Goal: Task Accomplishment & Management: Manage account settings

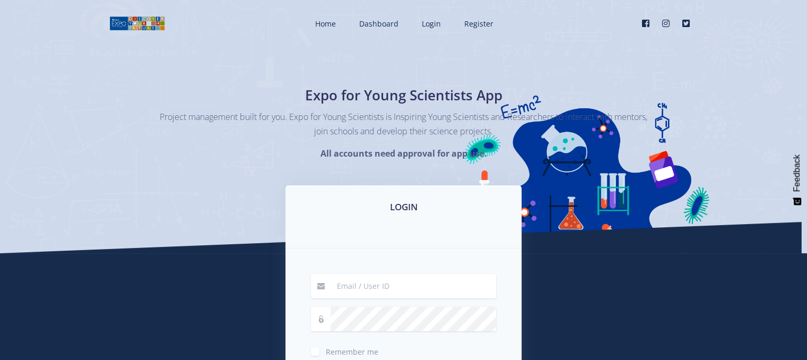
type input "[EMAIL_ADDRESS][DOMAIN_NAME]"
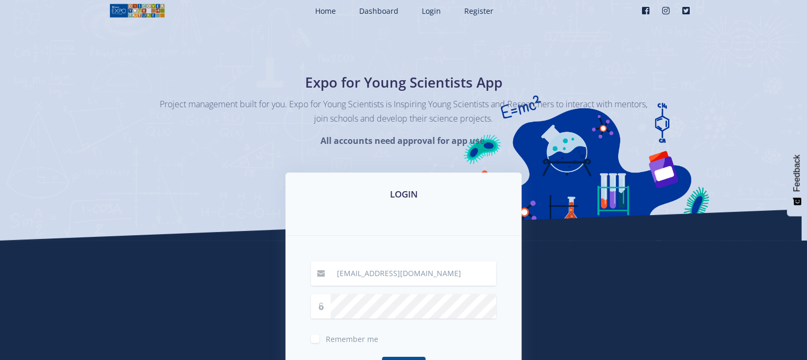
scroll to position [25, 0]
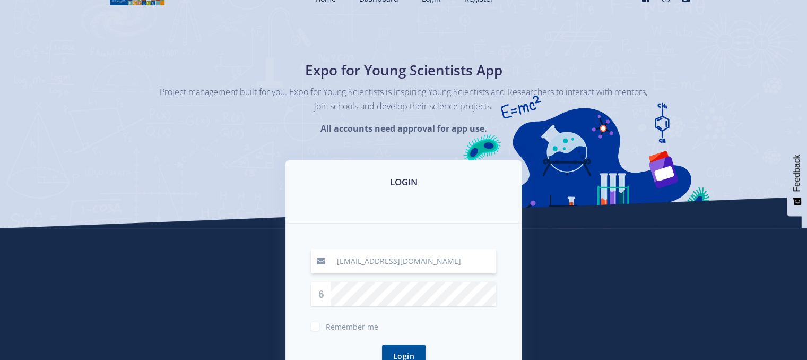
drag, startPoint x: 420, startPoint y: 258, endPoint x: 338, endPoint y: 248, distance: 82.9
click at [338, 248] on div "mmabunga@icloud.com Remember me Login" at bounding box center [404, 314] width 236 height 182
click at [374, 263] on input "mmabunga@" at bounding box center [414, 261] width 166 height 24
click at [377, 263] on input "mmabunga@" at bounding box center [414, 261] width 166 height 24
click at [391, 260] on input "mmabunga12@" at bounding box center [414, 261] width 166 height 24
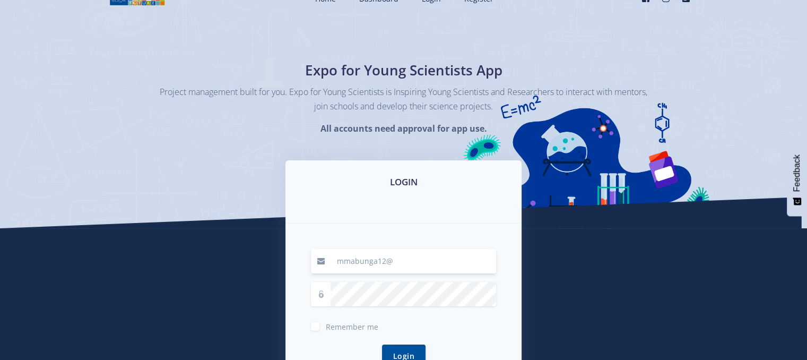
type input "mmabunga12@gmail.com"
click at [318, 293] on icon at bounding box center [320, 293] width 7 height 7
click at [372, 292] on div at bounding box center [403, 294] width 185 height 24
click at [382, 344] on button "Login" at bounding box center [404, 355] width 44 height 23
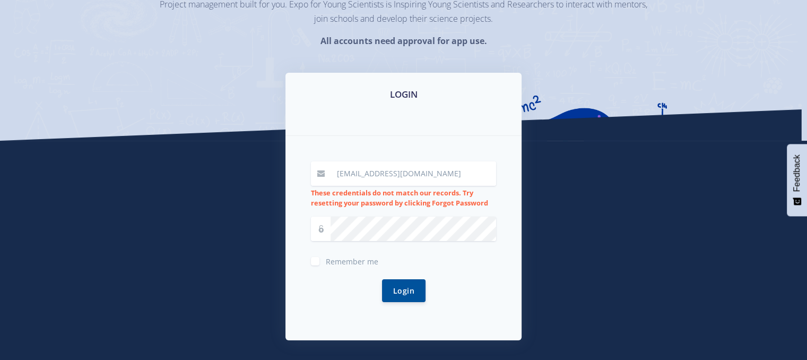
scroll to position [128, 0]
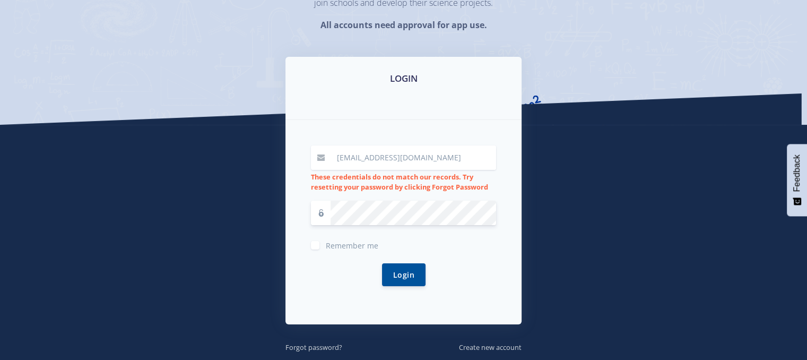
click at [345, 283] on div "Login" at bounding box center [403, 274] width 185 height 48
click at [416, 278] on button "Login" at bounding box center [404, 274] width 44 height 23
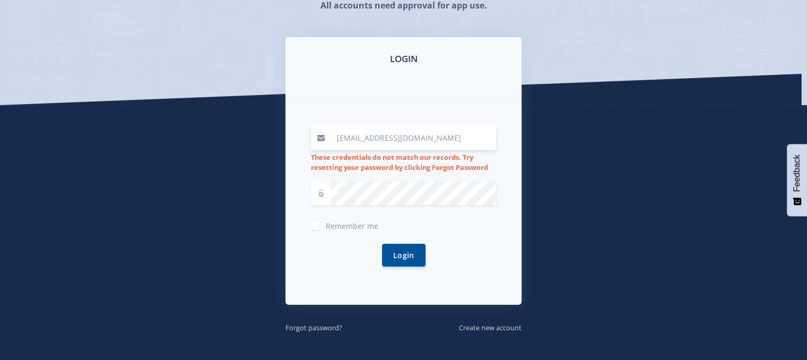
scroll to position [161, 0]
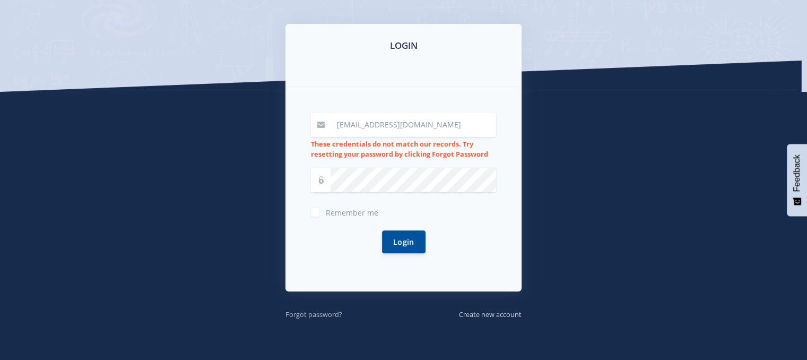
click at [324, 314] on small "Forgot password?" at bounding box center [314, 314] width 57 height 10
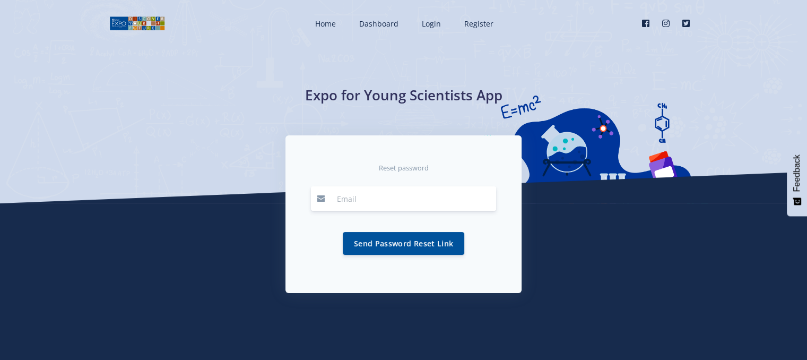
click at [336, 203] on input "email" at bounding box center [414, 198] width 166 height 24
type input "M"
type input "m"
type input "[EMAIL_ADDRESS][DOMAIN_NAME]"
click at [389, 244] on button "Send Password Reset Link" at bounding box center [404, 242] width 122 height 23
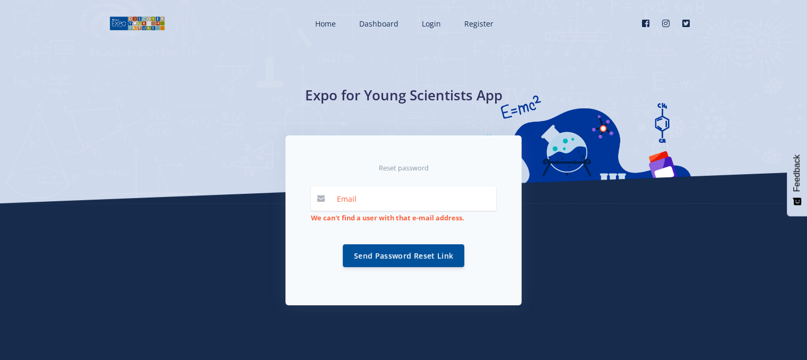
click at [353, 220] on strong "We can't find a user with that e-mail address." at bounding box center [387, 218] width 153 height 10
click at [376, 193] on input "email" at bounding box center [414, 198] width 166 height 24
paste input "[EMAIL_ADDRESS][DOMAIN_NAME]"
type input "[EMAIL_ADDRESS][DOMAIN_NAME]"
click at [368, 245] on button "Send Password Reset Link" at bounding box center [404, 255] width 122 height 23
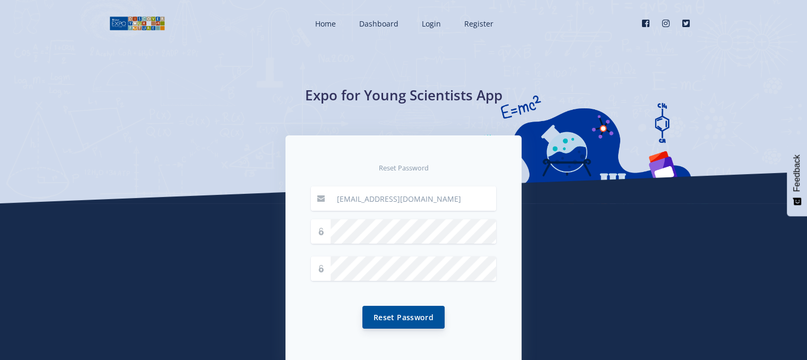
click at [372, 315] on button "Reset Password" at bounding box center [403, 317] width 82 height 23
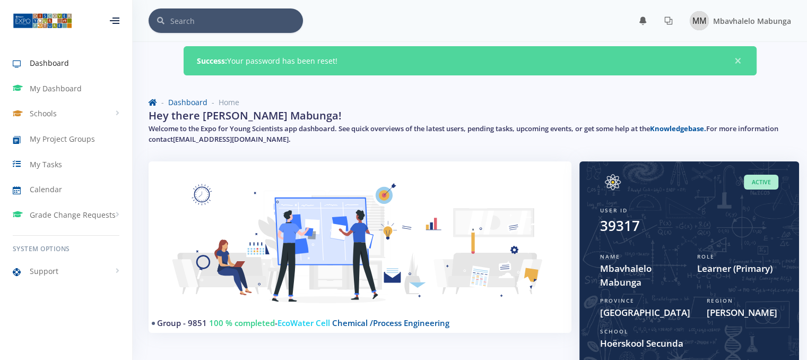
scroll to position [8, 8]
click at [49, 90] on span "My Dashboard" at bounding box center [56, 88] width 52 height 11
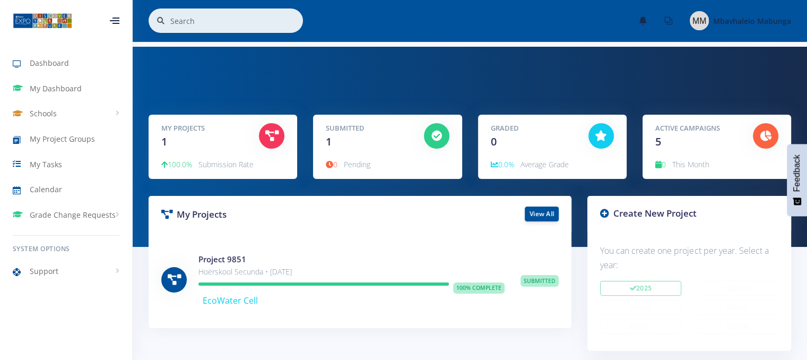
scroll to position [8, 8]
click at [75, 218] on span "Grade Change Requests" at bounding box center [73, 214] width 86 height 11
click at [72, 198] on link "Calendar" at bounding box center [66, 189] width 132 height 24
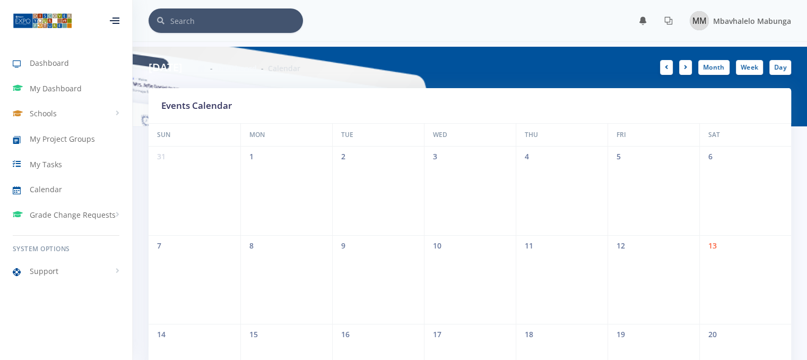
scroll to position [8, 8]
drag, startPoint x: 800, startPoint y: 114, endPoint x: 805, endPoint y: 118, distance: 5.6
click at [805, 118] on div "[DATE] Dashboard Calendar Month Week Day" at bounding box center [470, 87] width 675 height 80
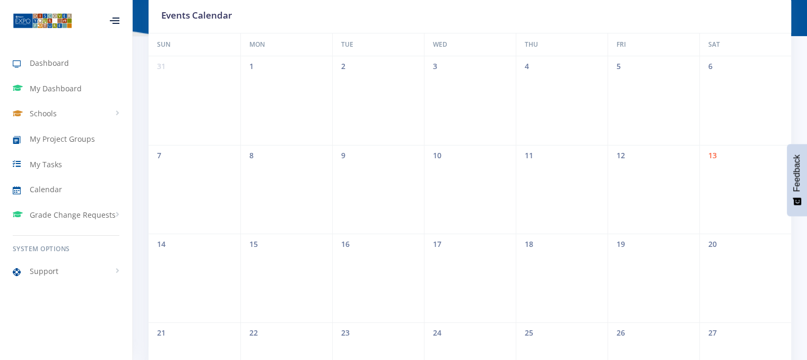
scroll to position [0, 0]
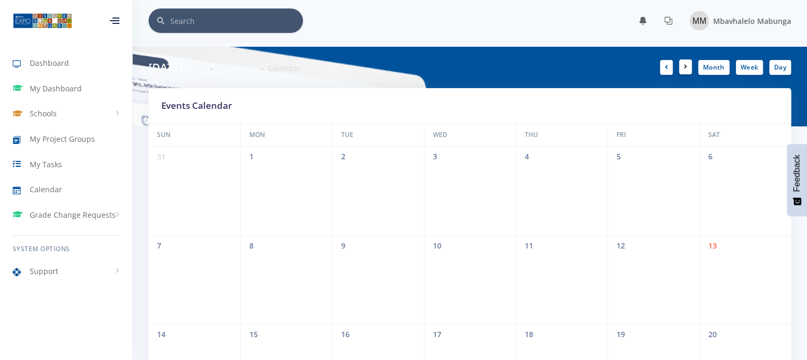
click at [687, 72] on link at bounding box center [685, 66] width 13 height 15
click at [710, 66] on link "Month" at bounding box center [713, 66] width 31 height 15
drag, startPoint x: 710, startPoint y: 66, endPoint x: 585, endPoint y: 70, distance: 125.3
click at [585, 70] on div "Month Week Day" at bounding box center [635, 67] width 330 height 15
click at [706, 70] on link "Month" at bounding box center [713, 66] width 31 height 15
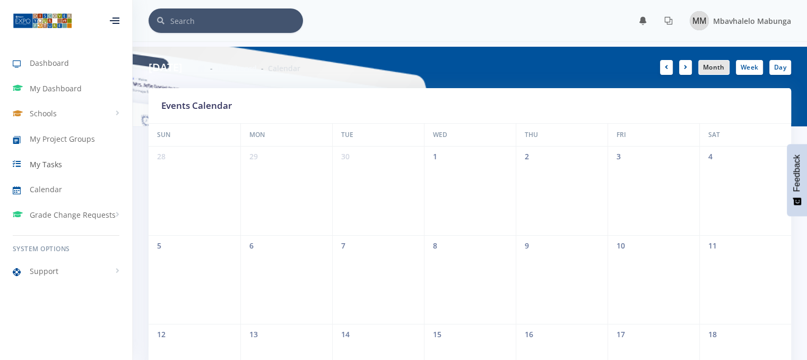
click at [90, 163] on link "My Tasks" at bounding box center [66, 164] width 132 height 24
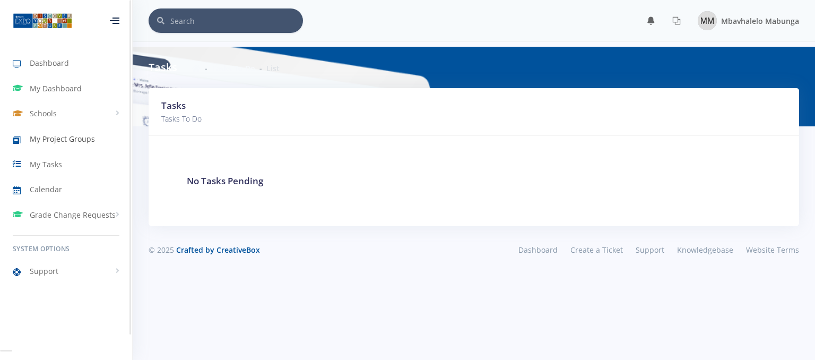
scroll to position [8, 8]
click at [84, 141] on span "My Project Groups" at bounding box center [62, 138] width 65 height 11
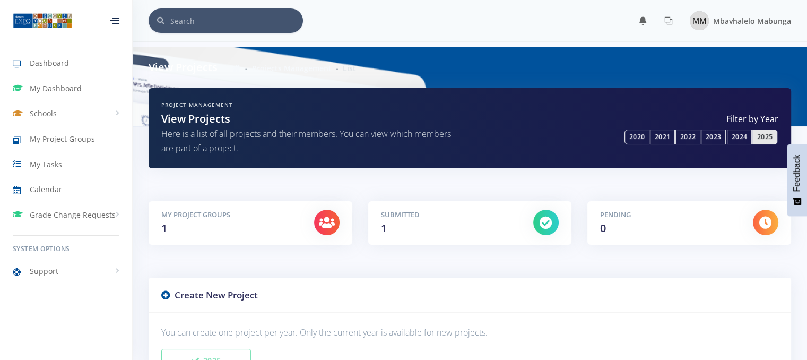
scroll to position [8, 8]
click at [54, 115] on span "Schools" at bounding box center [43, 113] width 27 height 11
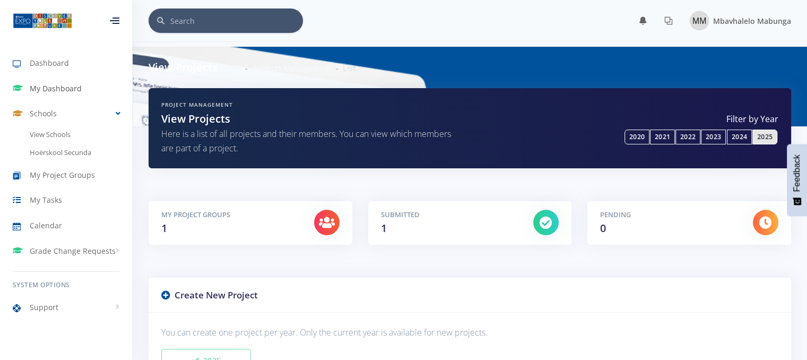
click at [65, 77] on link "My Dashboard" at bounding box center [66, 88] width 132 height 24
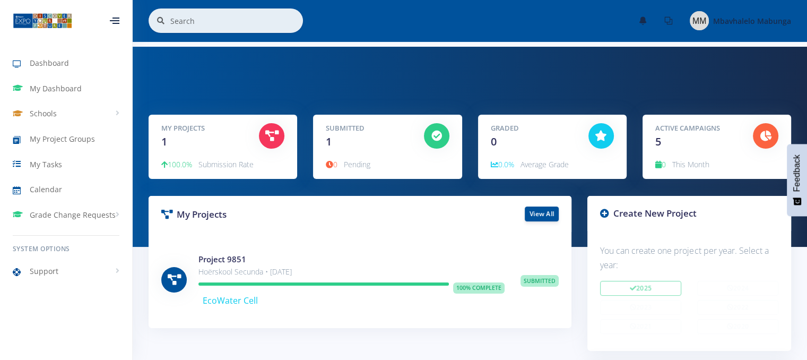
scroll to position [8, 8]
click at [56, 60] on span "Dashboard" at bounding box center [49, 62] width 39 height 11
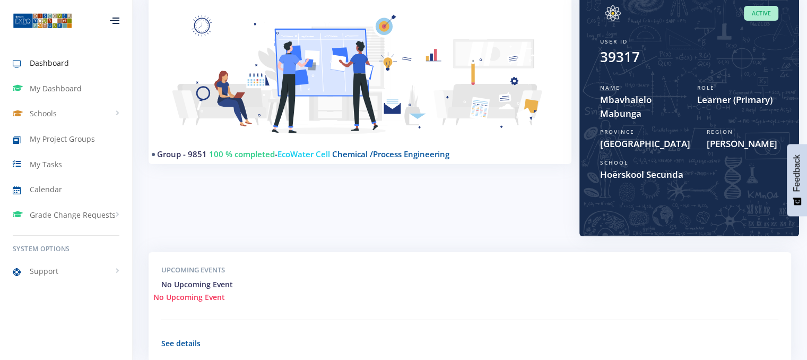
scroll to position [122, 0]
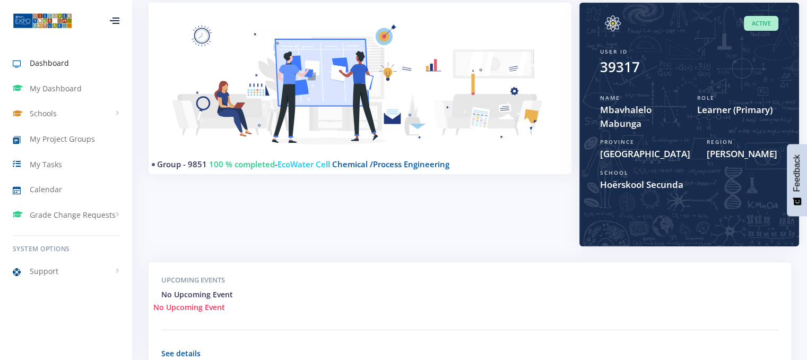
click at [738, 115] on span "Learner (Primary)" at bounding box center [737, 110] width 81 height 14
click at [89, 64] on link "Dashboard" at bounding box center [66, 63] width 132 height 24
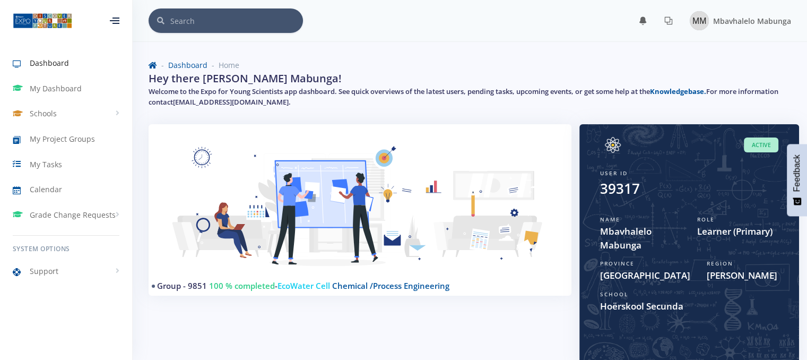
scroll to position [8, 8]
click at [718, 18] on span "Mbavhalelo Mabunga" at bounding box center [752, 21] width 78 height 10
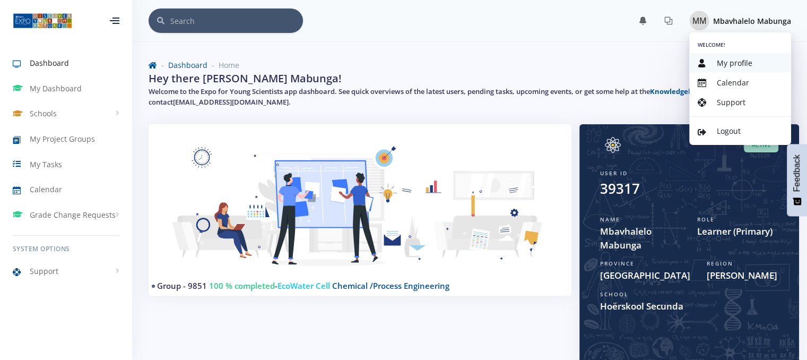
click at [723, 62] on span "My profile" at bounding box center [735, 63] width 36 height 10
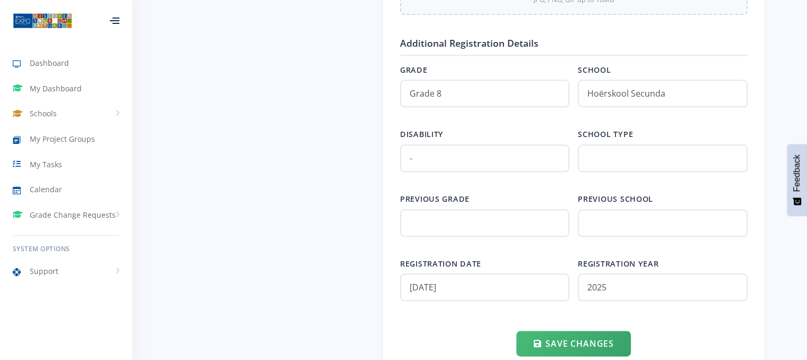
scroll to position [1163, 0]
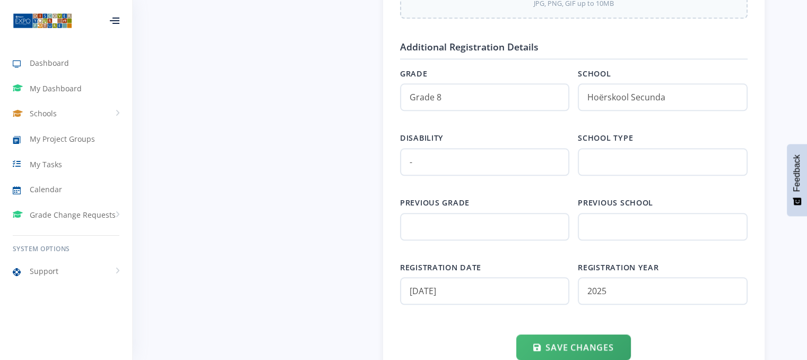
drag, startPoint x: 464, startPoint y: 220, endPoint x: 424, endPoint y: 189, distance: 50.3
click at [424, 189] on div "Grade Grade 8 School Hoërskool Secunda Disability - School type Previous grade …" at bounding box center [574, 192] width 348 height 249
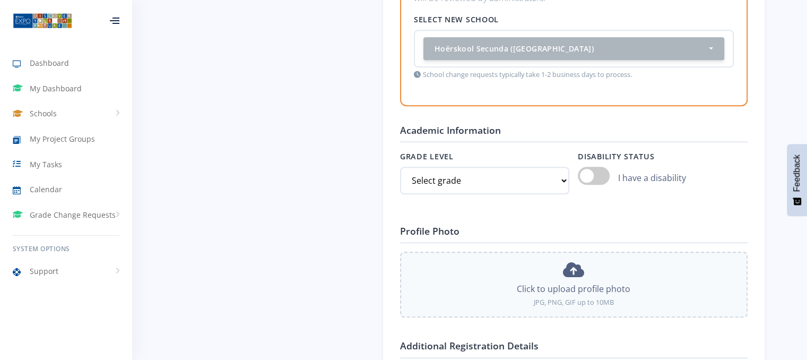
scroll to position [868, 0]
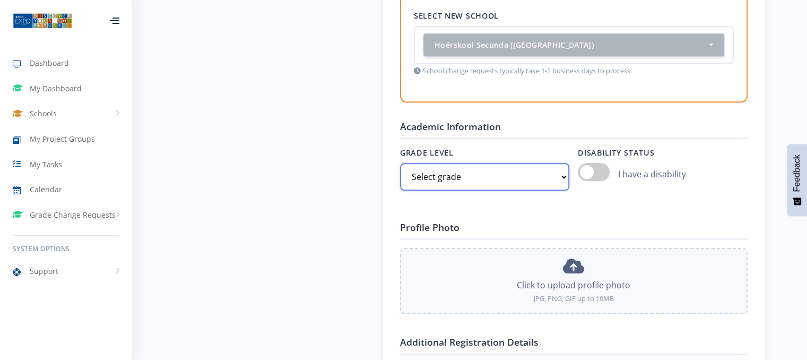
click at [513, 180] on select "Select grade Grade 4 Grade 5 Grade 6 Grade 7" at bounding box center [484, 177] width 169 height 28
select select "Grade 8"
click at [400, 163] on select "Select grade Grade 4 Grade 5 Grade 6 Grade 7" at bounding box center [484, 177] width 169 height 28
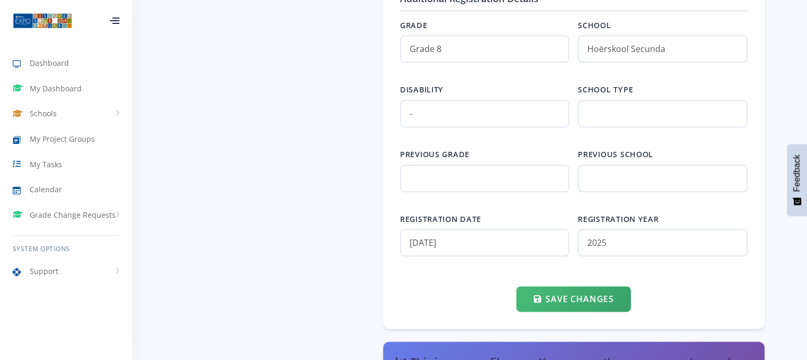
scroll to position [1214, 0]
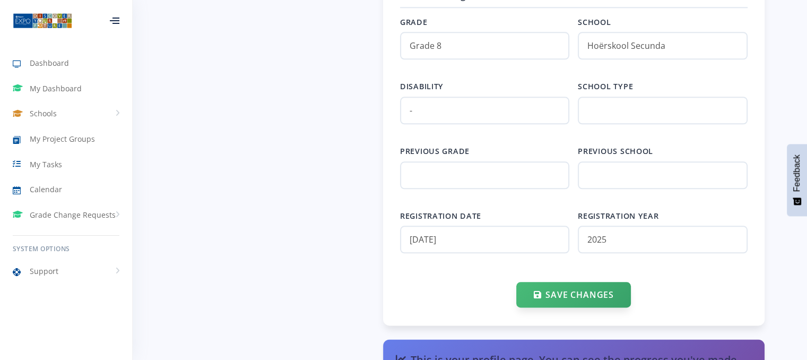
click at [563, 285] on button "Save Changes" at bounding box center [573, 294] width 114 height 25
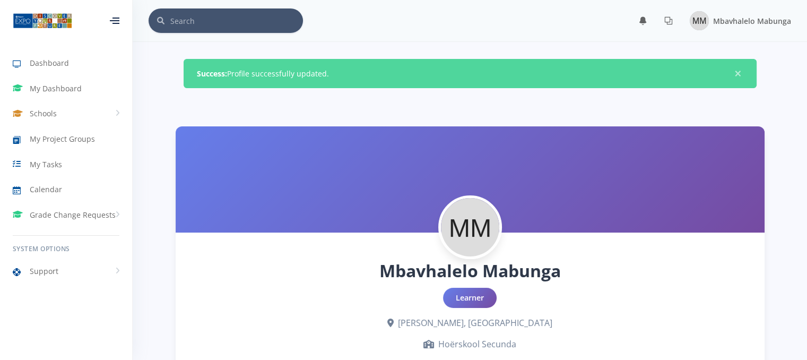
scroll to position [8, 8]
click at [76, 114] on link "Schools" at bounding box center [66, 113] width 132 height 24
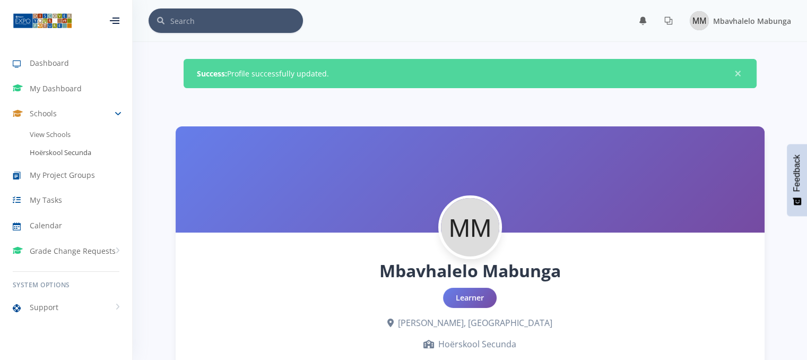
click at [76, 152] on link "Hoërskool Secunda" at bounding box center [66, 153] width 132 height 18
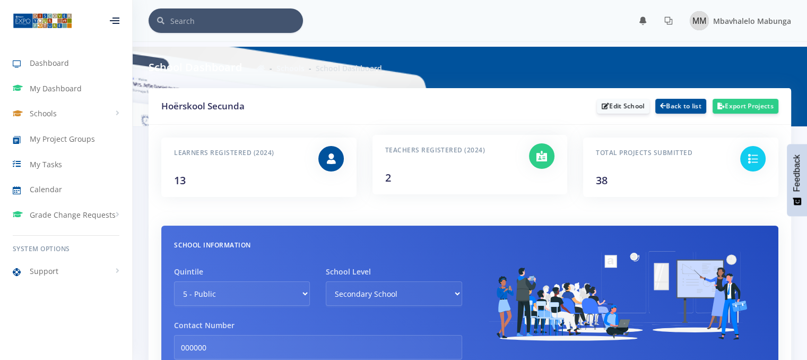
click at [476, 182] on div "Teachers Registered (2024) 2" at bounding box center [449, 164] width 144 height 42
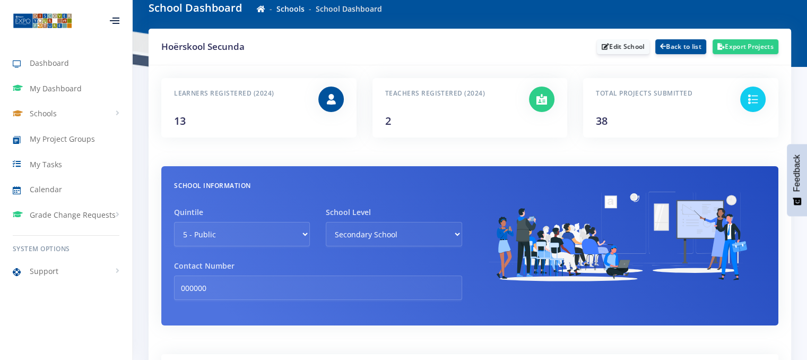
scroll to position [42, 0]
